Goal: Navigation & Orientation: Go to known website

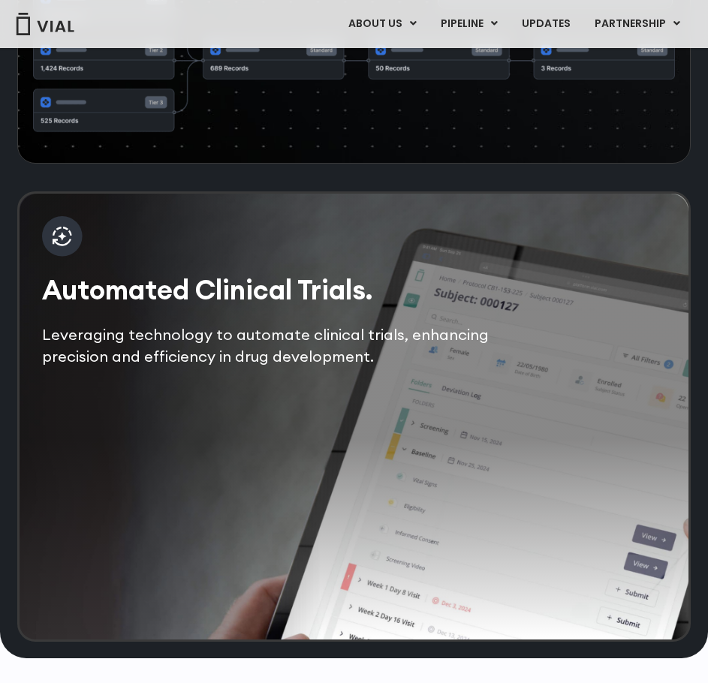
scroll to position [2778, 0]
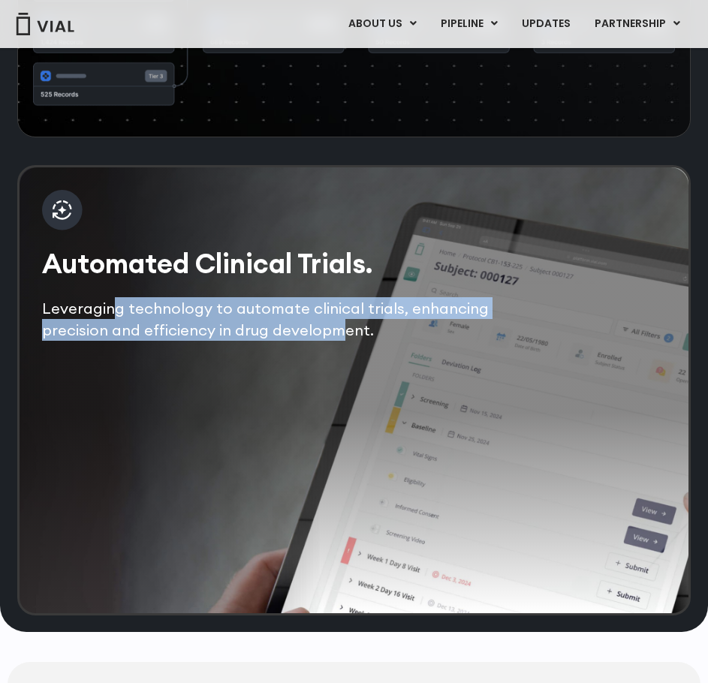
drag, startPoint x: 110, startPoint y: 360, endPoint x: 336, endPoint y: 369, distance: 225.4
click at [335, 342] on p "Leveraging technology to automate clinical trials, enhancing precision and effi…" at bounding box center [291, 319] width 499 height 44
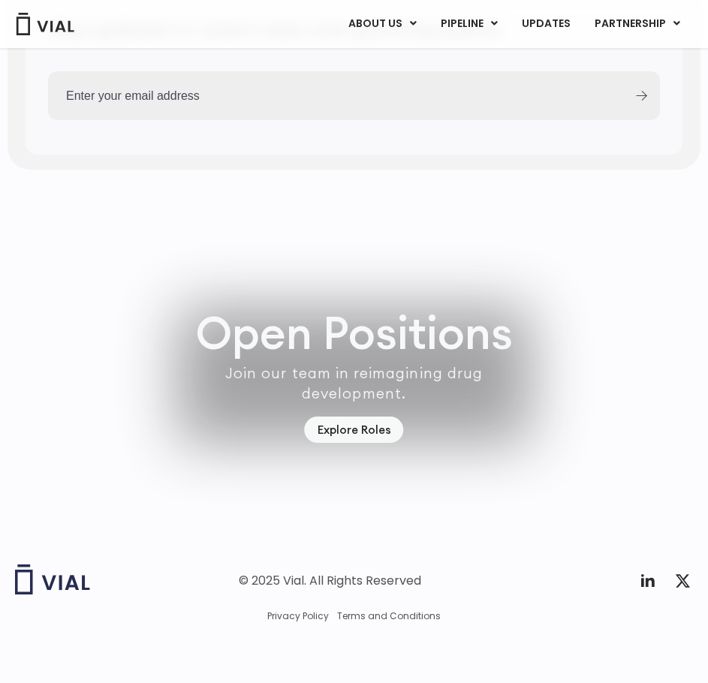
scroll to position [4010, 0]
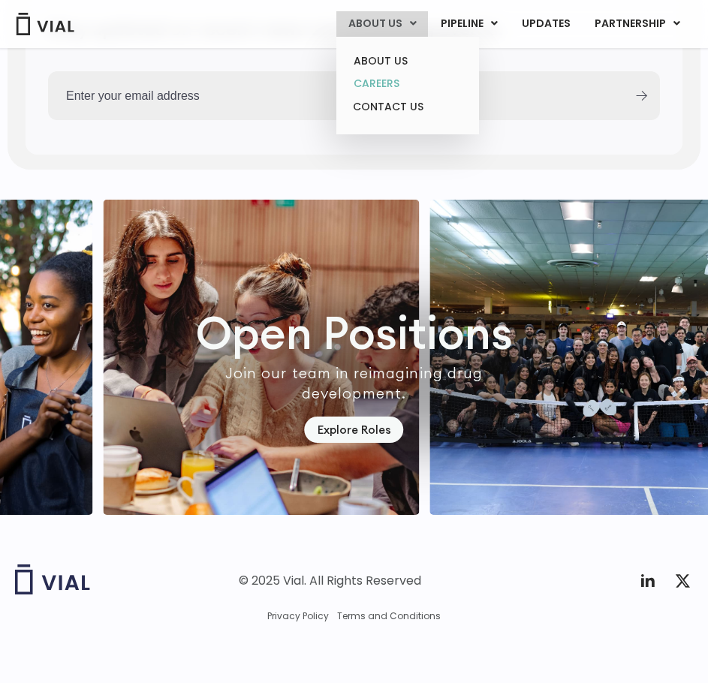
click at [391, 81] on link "CAREERS" at bounding box center [407, 83] width 131 height 23
click at [394, 64] on link "ABOUT US" at bounding box center [407, 61] width 131 height 23
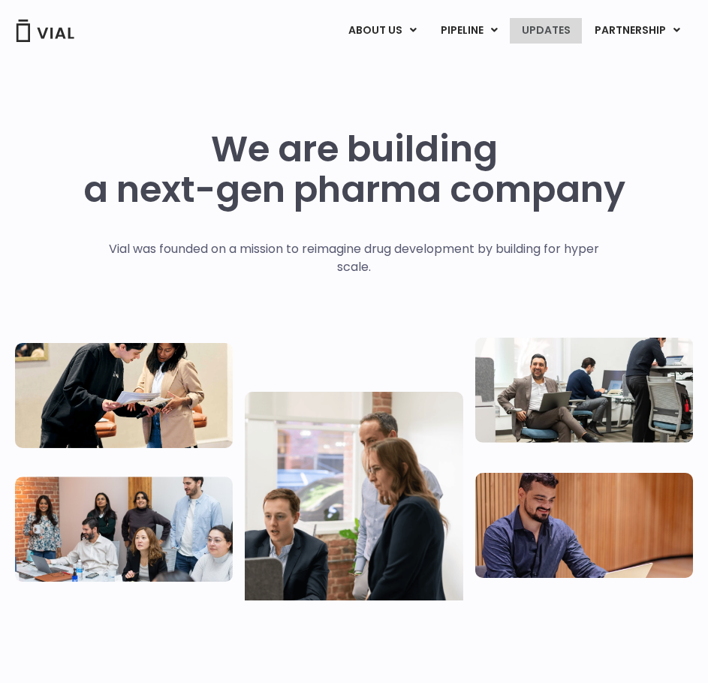
click at [547, 38] on link "UPDATES" at bounding box center [546, 31] width 72 height 26
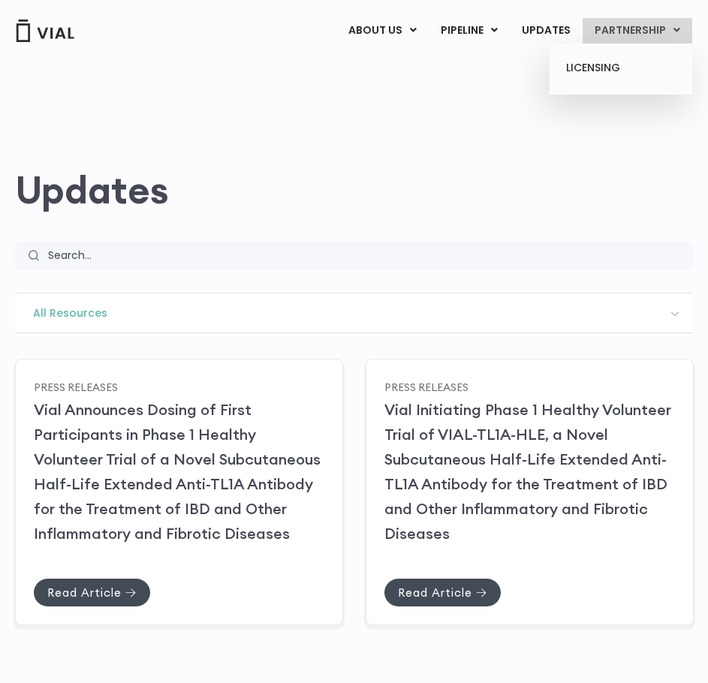
click at [639, 34] on link "PARTNERSHIP" at bounding box center [638, 31] width 110 height 26
click at [614, 74] on link "LICENSING" at bounding box center [620, 68] width 131 height 24
